Goal: Task Accomplishment & Management: Manage account settings

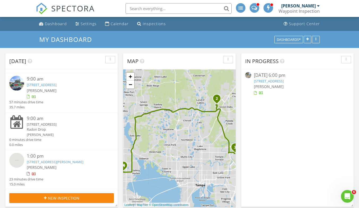
scroll to position [24, 0]
click at [56, 82] on link "[STREET_ADDRESS]" at bounding box center [42, 84] width 30 height 5
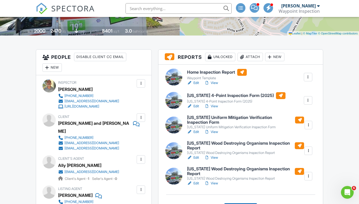
click at [307, 177] on div at bounding box center [307, 176] width 5 height 5
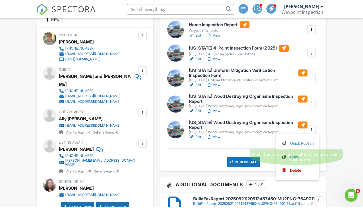
scroll to position [159, 0]
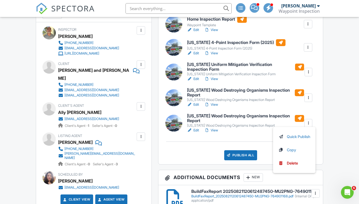
click at [294, 163] on div "Delete" at bounding box center [292, 163] width 11 height 6
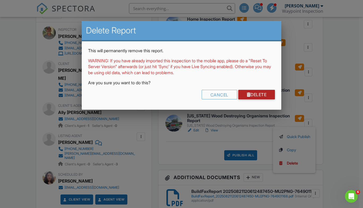
click at [258, 93] on link "Delete" at bounding box center [256, 95] width 37 height 10
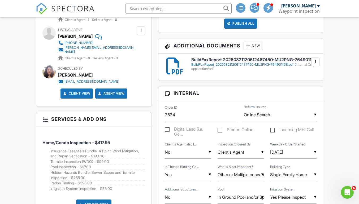
click at [253, 67] on div "BuildFaxReport_20250821120612487450-MU2PNG-764901168.pdf (Internal Only)" at bounding box center [253, 65] width 125 height 4
